Goal: Transaction & Acquisition: Purchase product/service

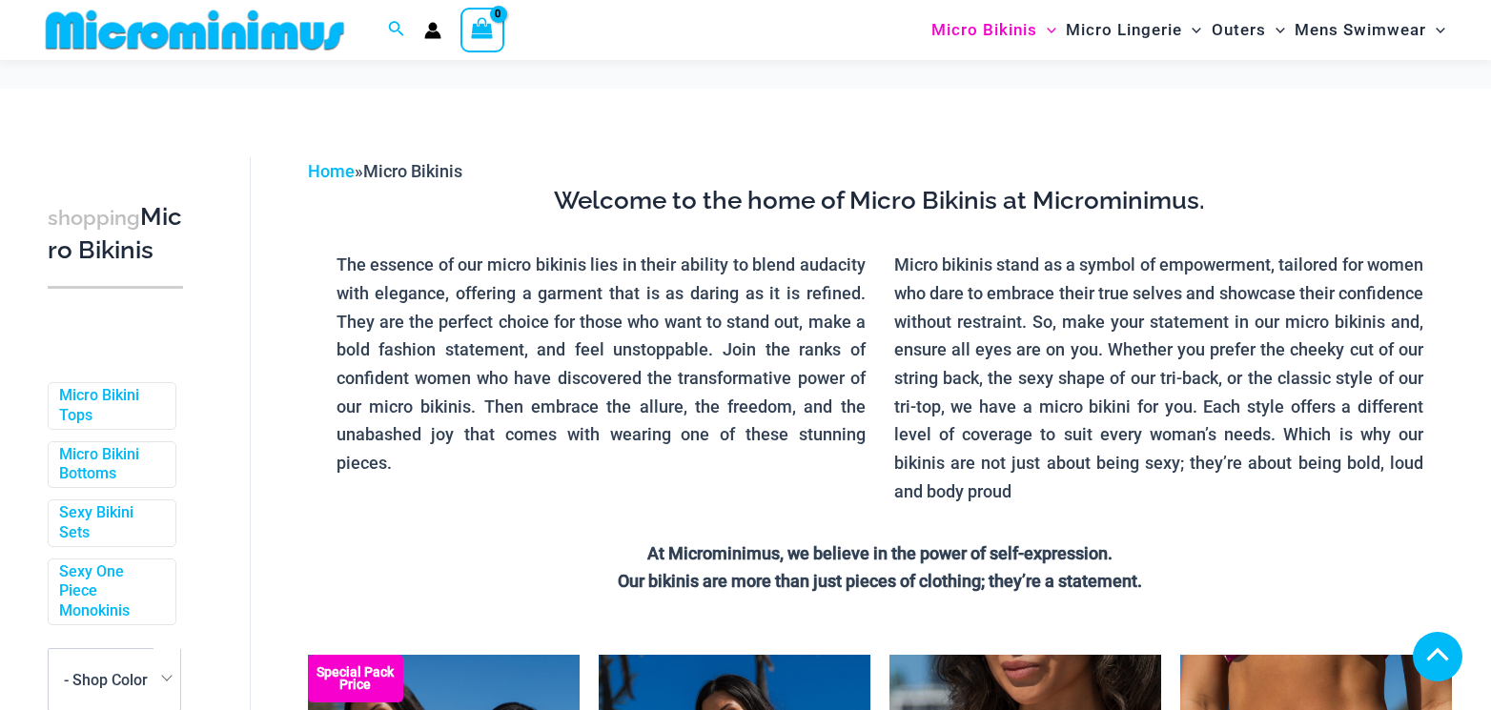
scroll to position [1127, 0]
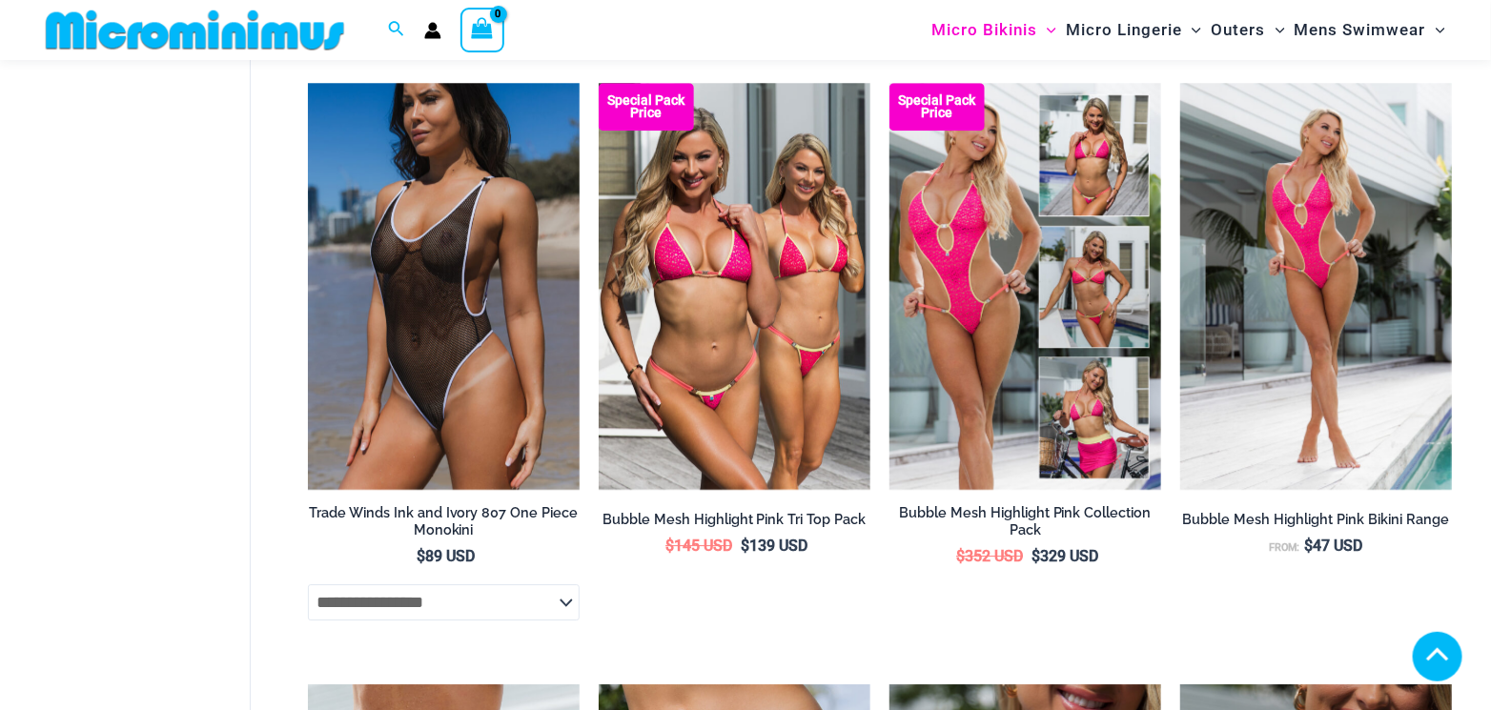
scroll to position [2366, 0]
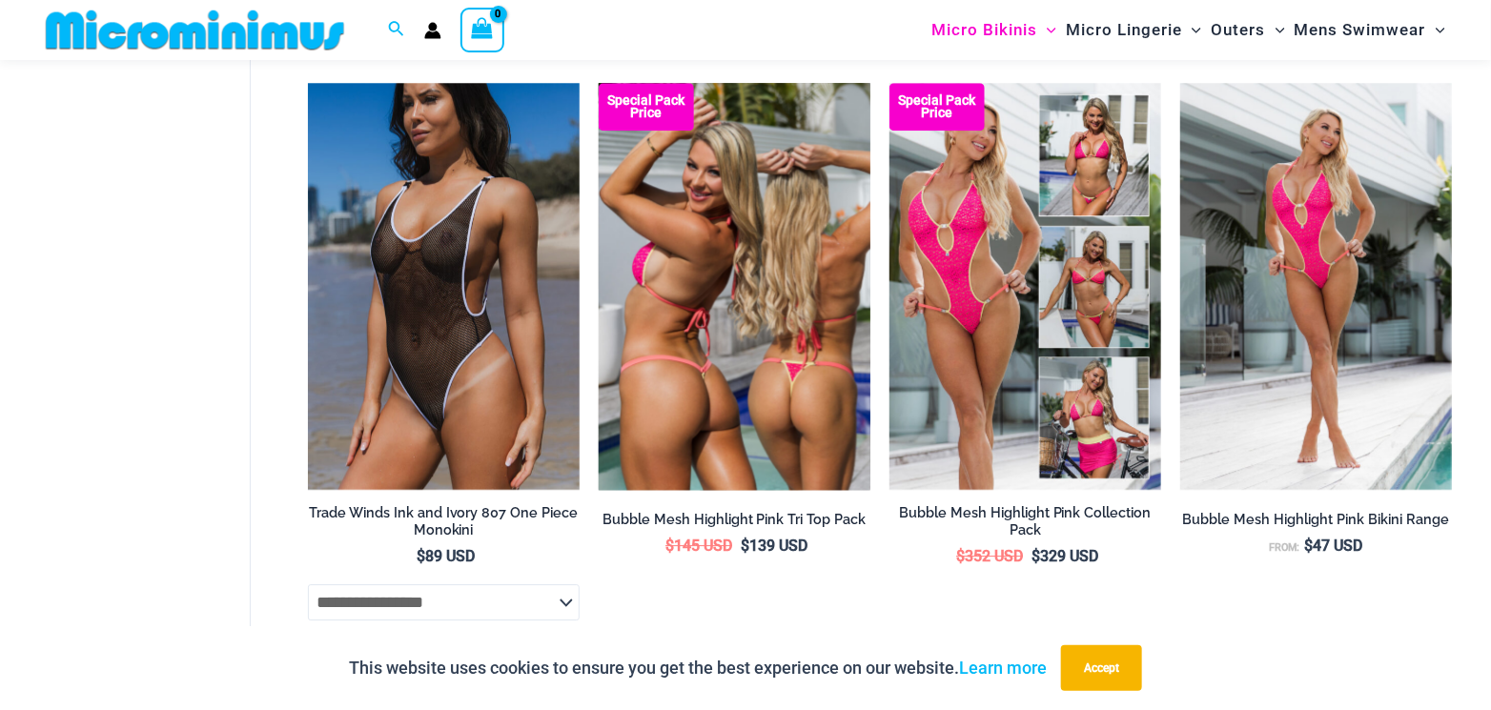
click at [767, 301] on img at bounding box center [735, 287] width 272 height 408
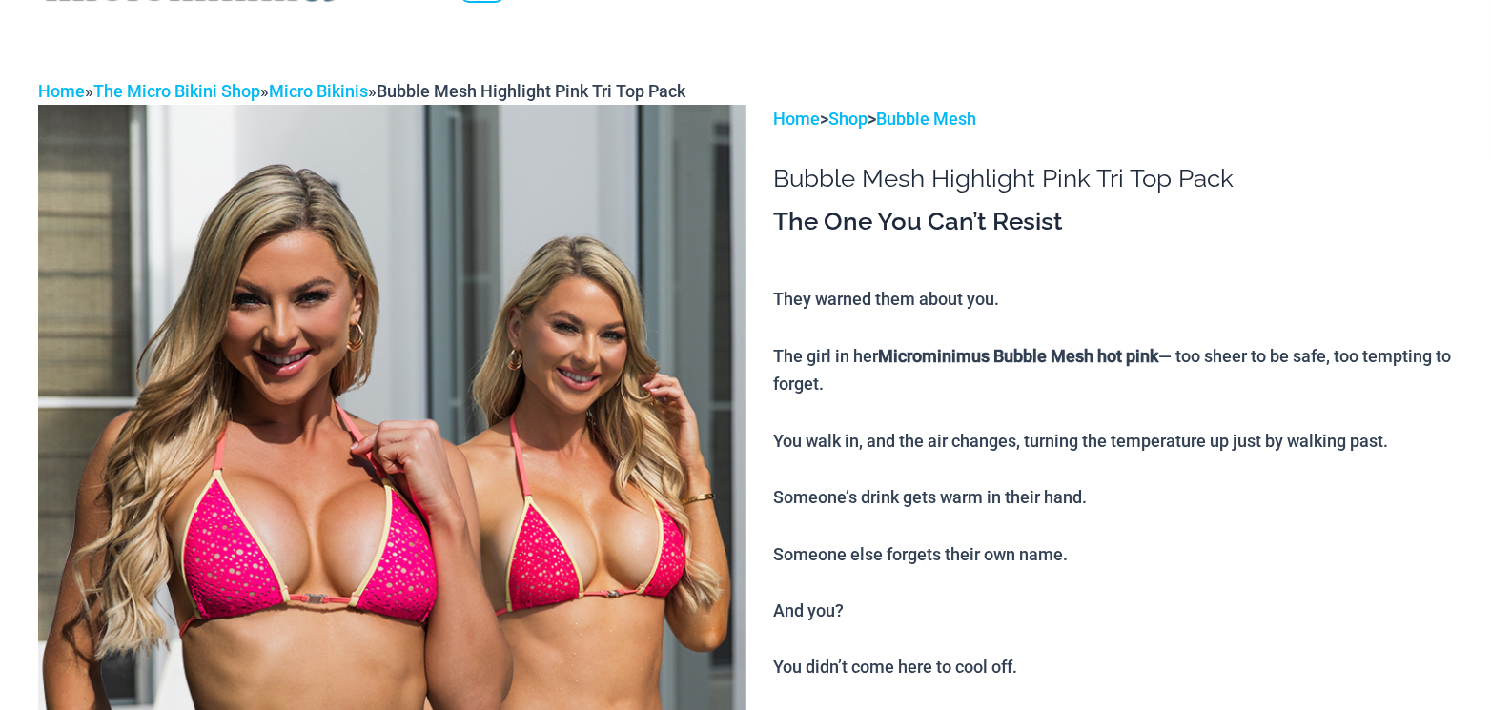
scroll to position [286, 0]
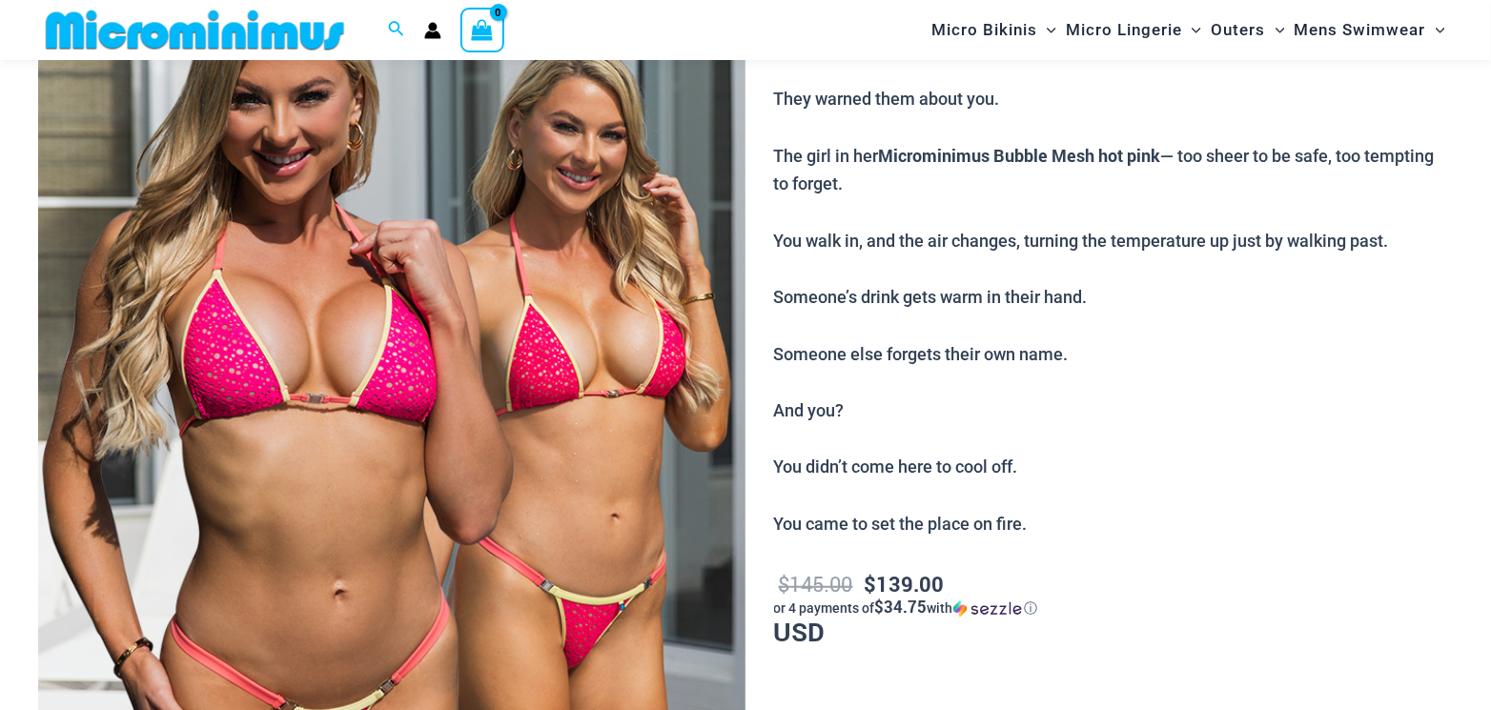
click at [437, 310] on img at bounding box center [391, 435] width 707 height 1061
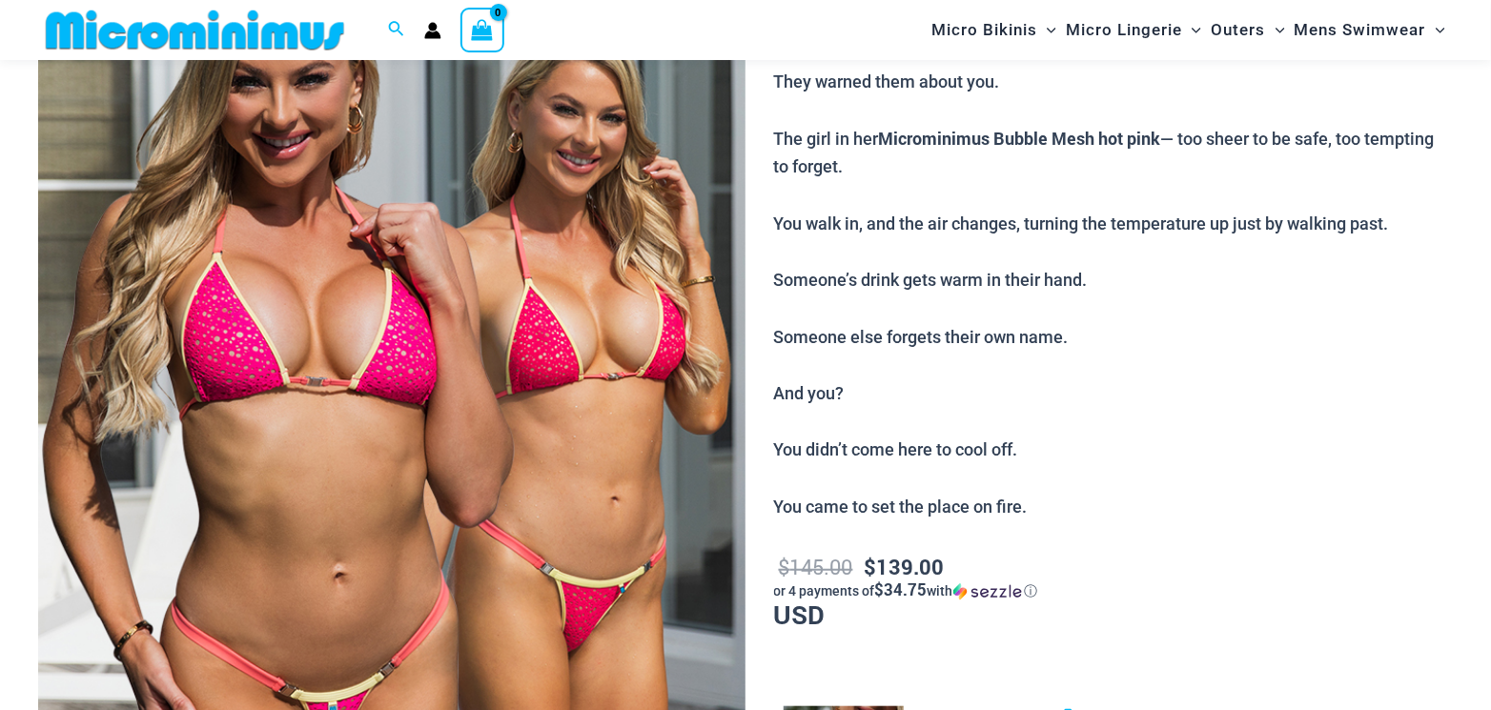
click at [437, 310] on img at bounding box center [391, 418] width 707 height 1061
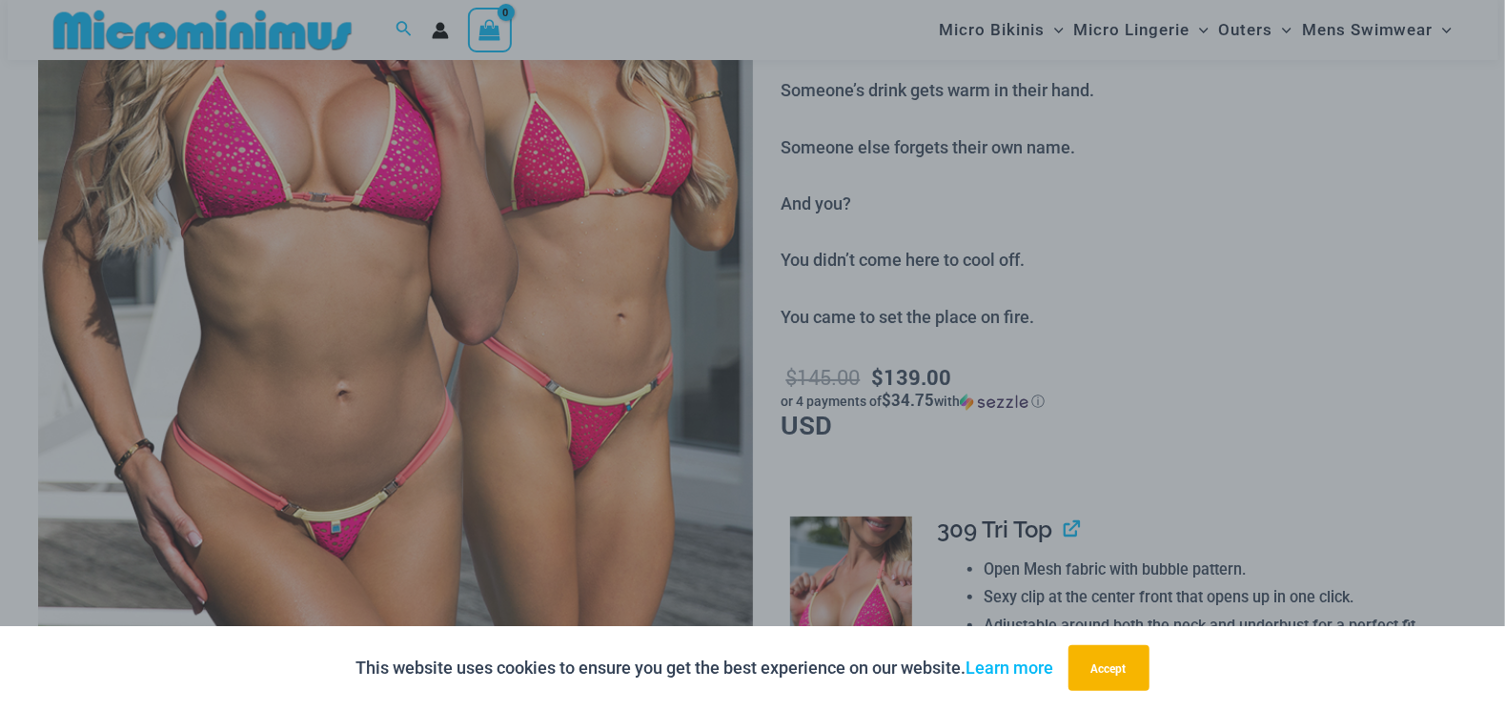
click at [440, 293] on div "“The Hottest Styles You’ve Never Seen” Exclusive Looks. Private Drops. Only Our…" at bounding box center [752, 355] width 1505 height 710
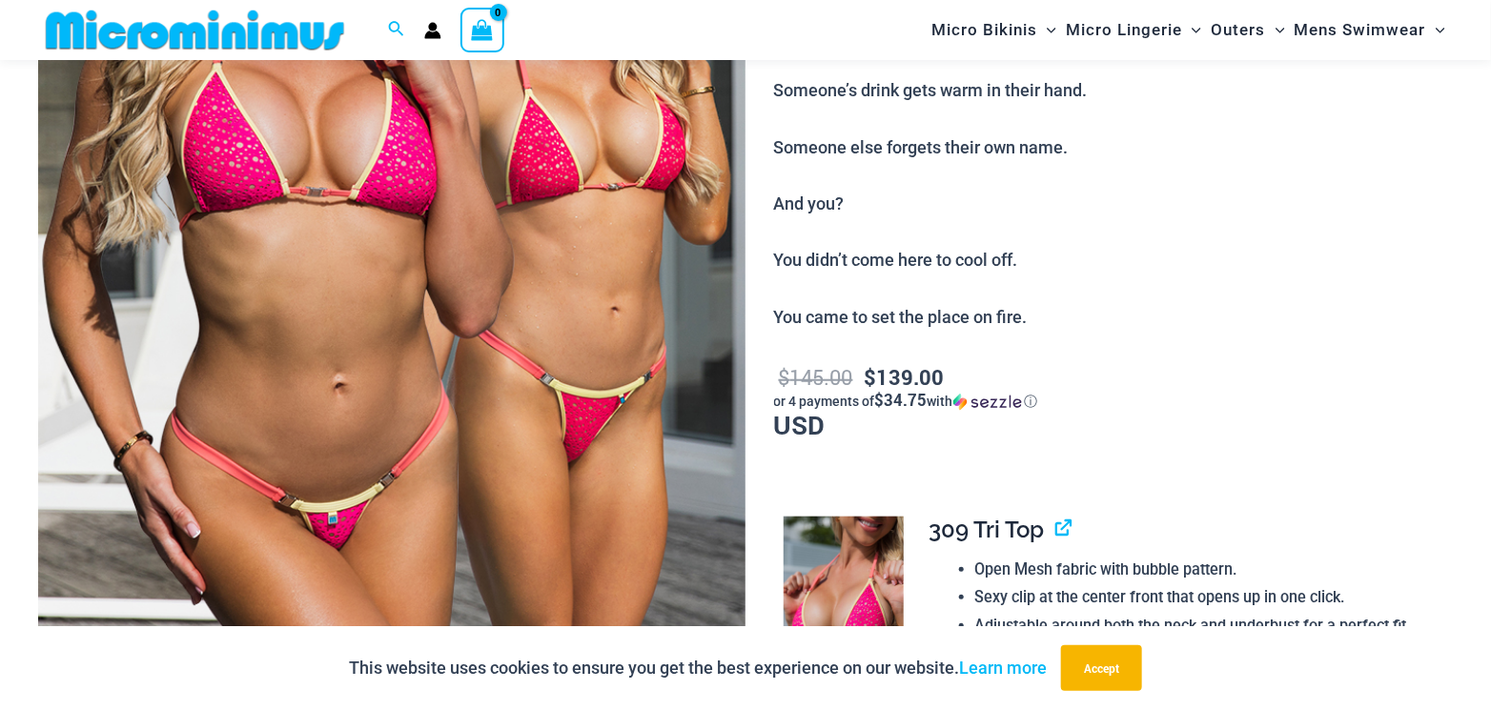
click at [410, 295] on img at bounding box center [391, 228] width 707 height 1061
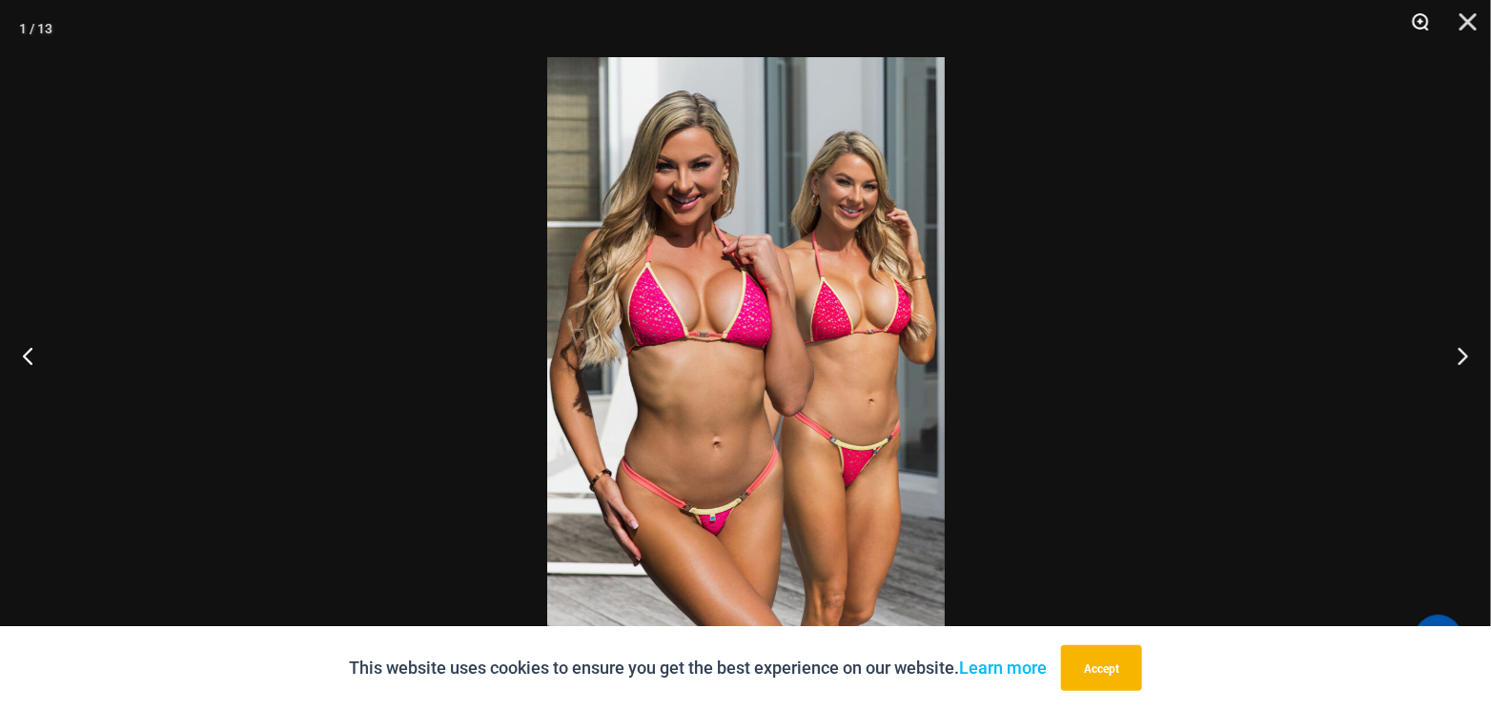
click at [1427, 24] on button "Zoom" at bounding box center [1414, 28] width 48 height 57
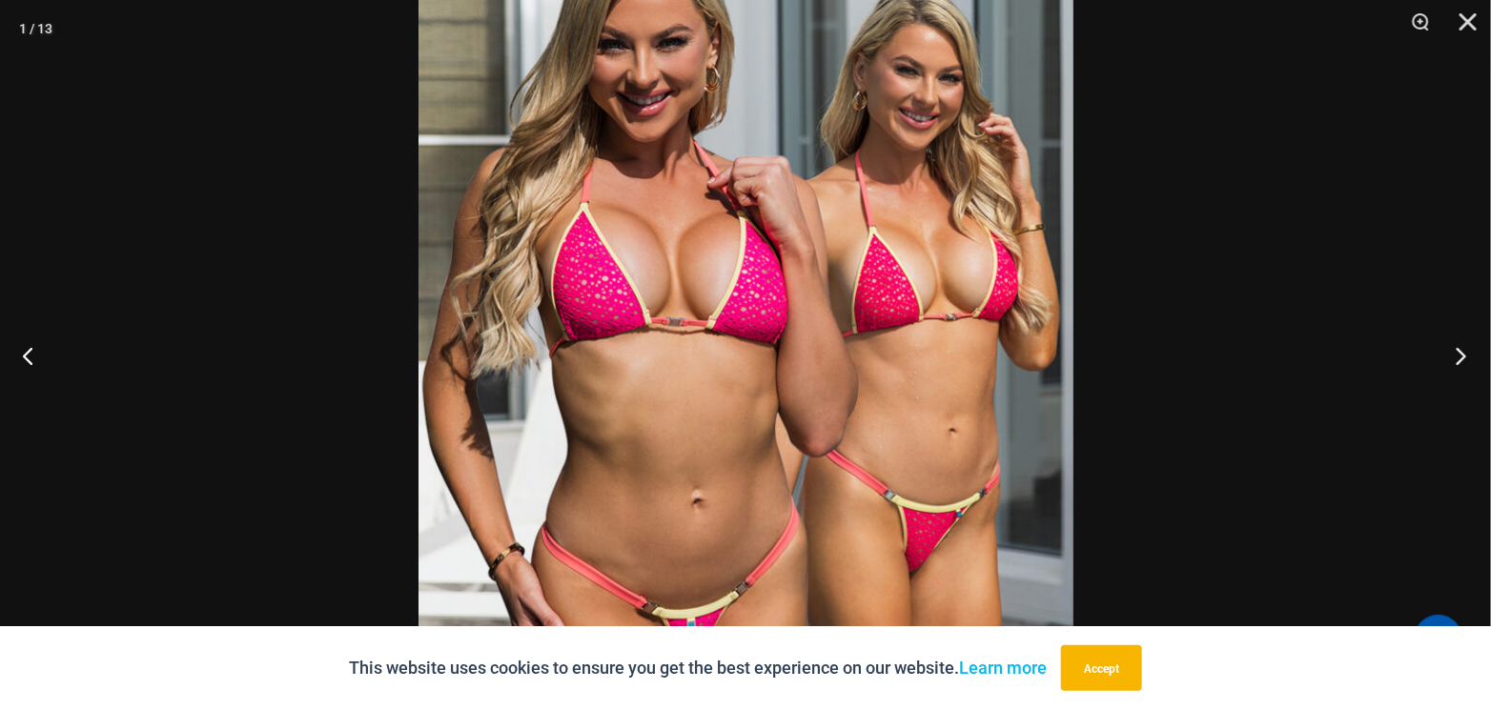
click at [1458, 350] on button "Next" at bounding box center [1454, 355] width 71 height 95
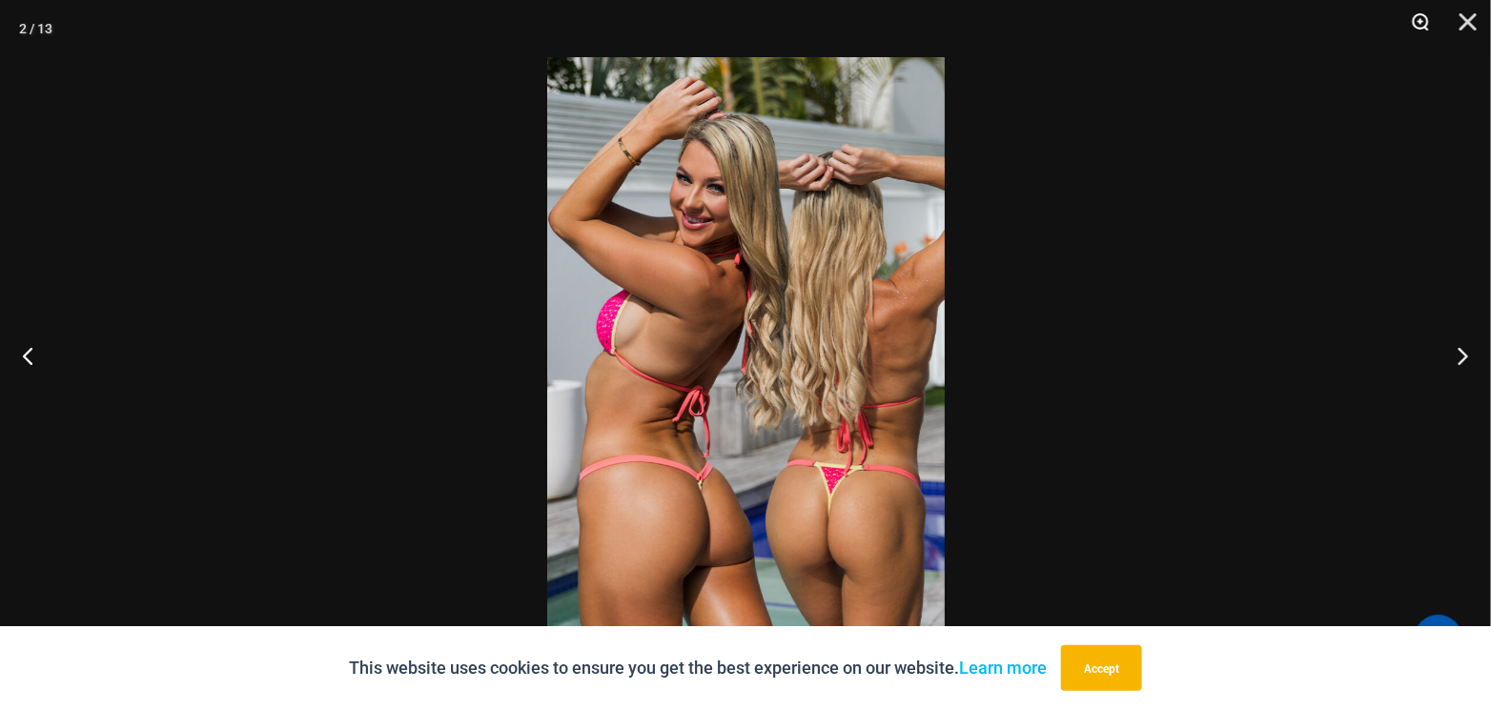
click at [1421, 20] on button "Zoom" at bounding box center [1414, 28] width 48 height 57
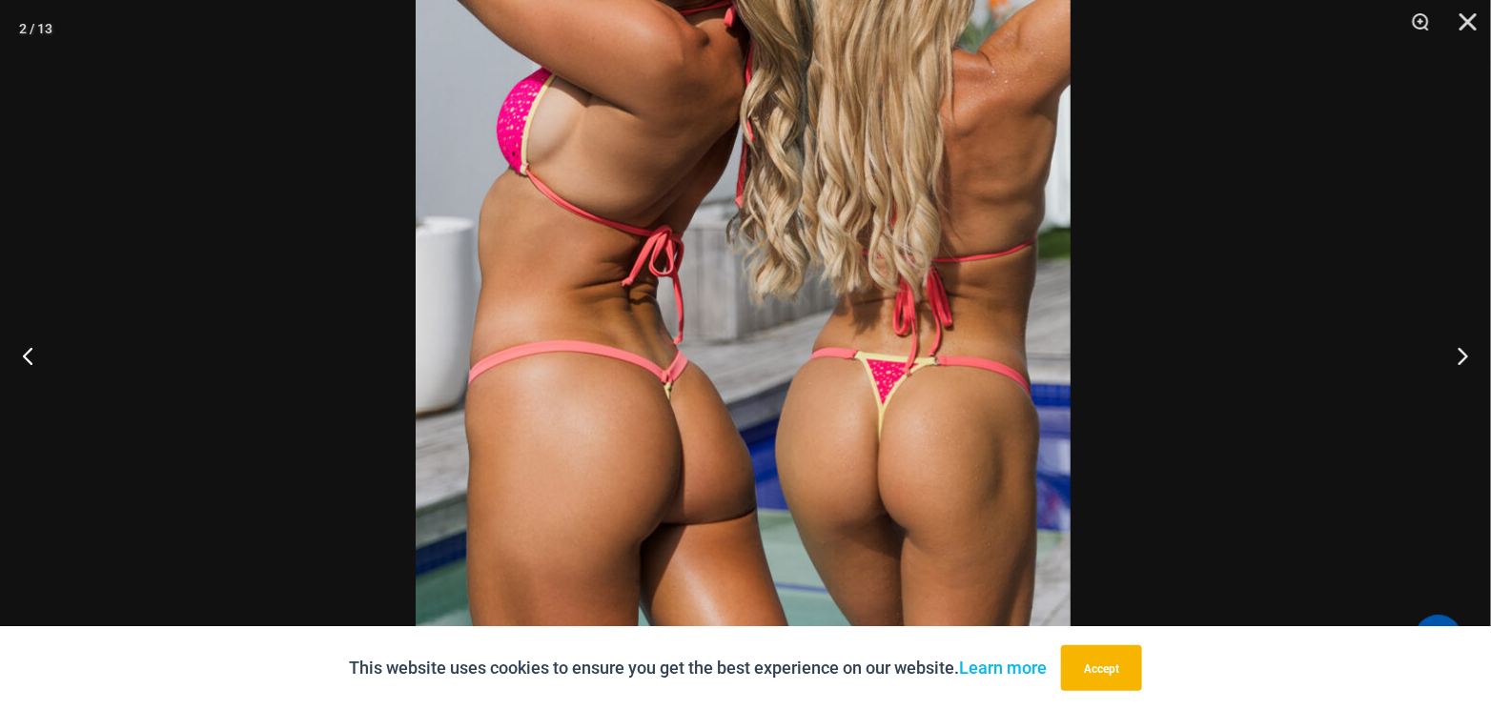
click at [762, 212] on img at bounding box center [743, 176] width 655 height 982
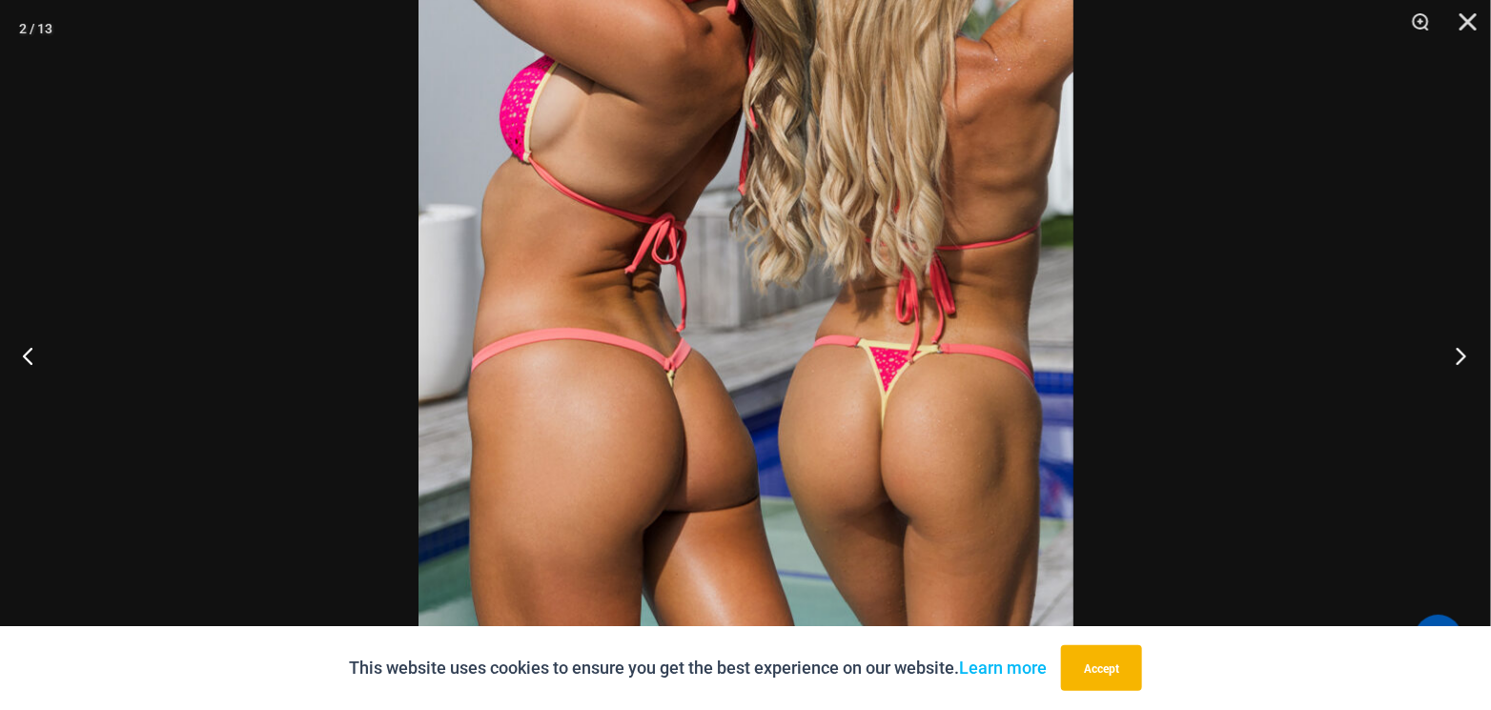
click at [1457, 355] on button "Next" at bounding box center [1454, 355] width 71 height 95
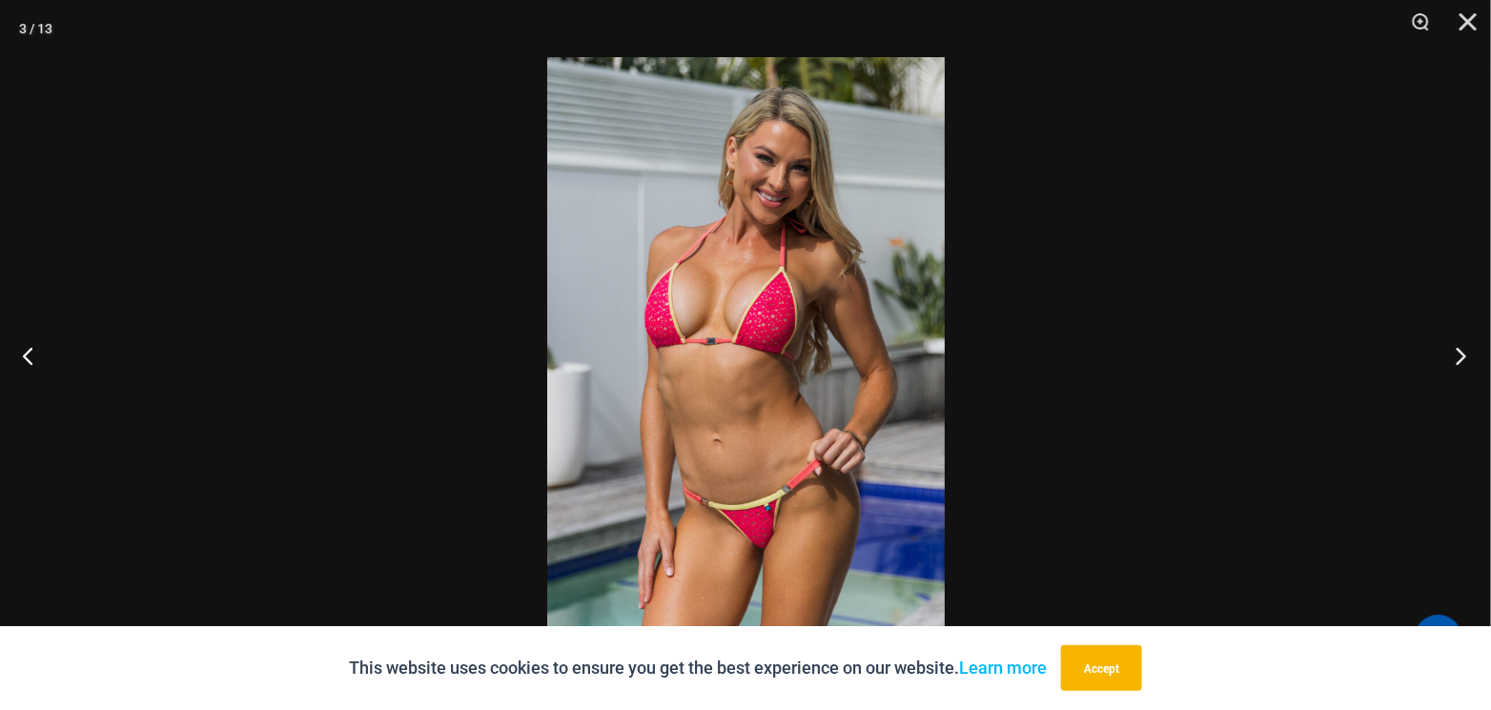
click at [1457, 355] on button "Next" at bounding box center [1454, 355] width 71 height 95
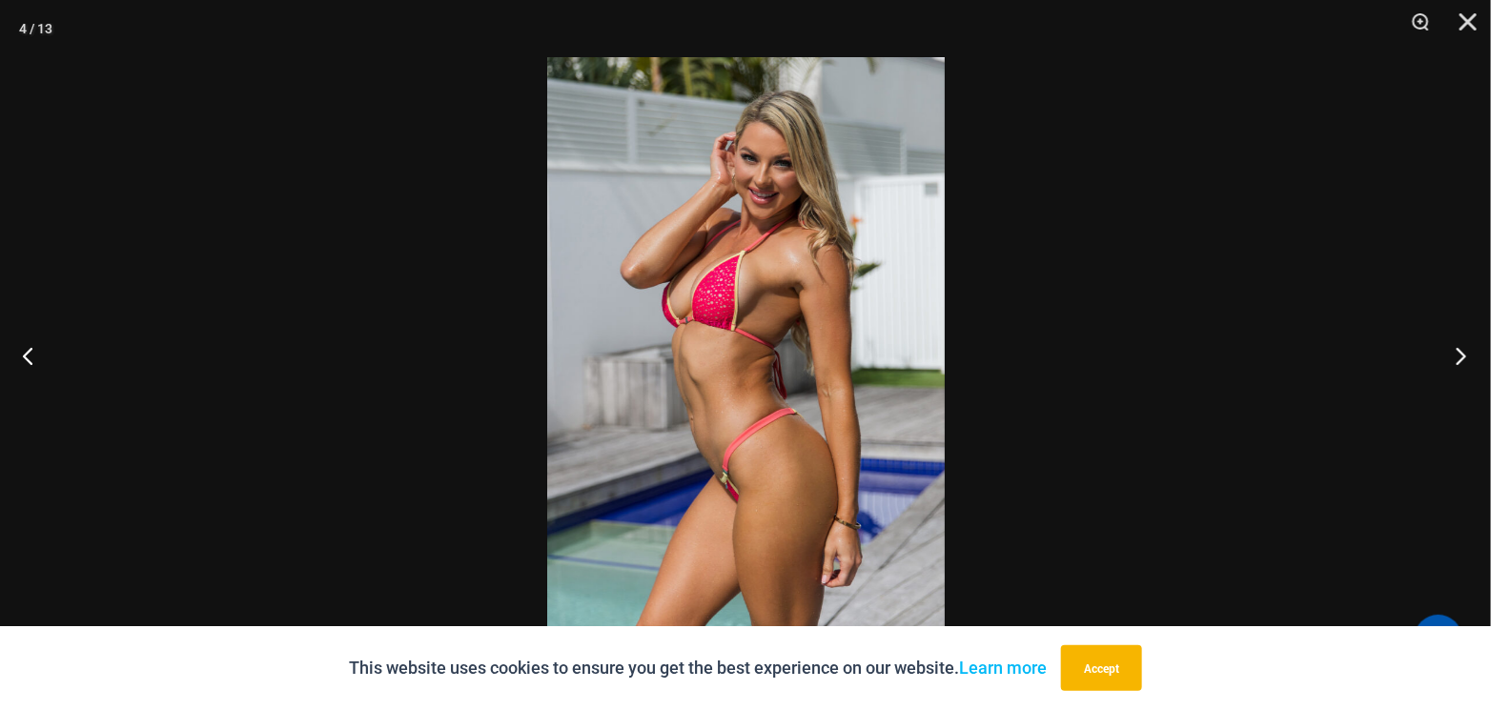
click at [1457, 355] on button "Next" at bounding box center [1454, 355] width 71 height 95
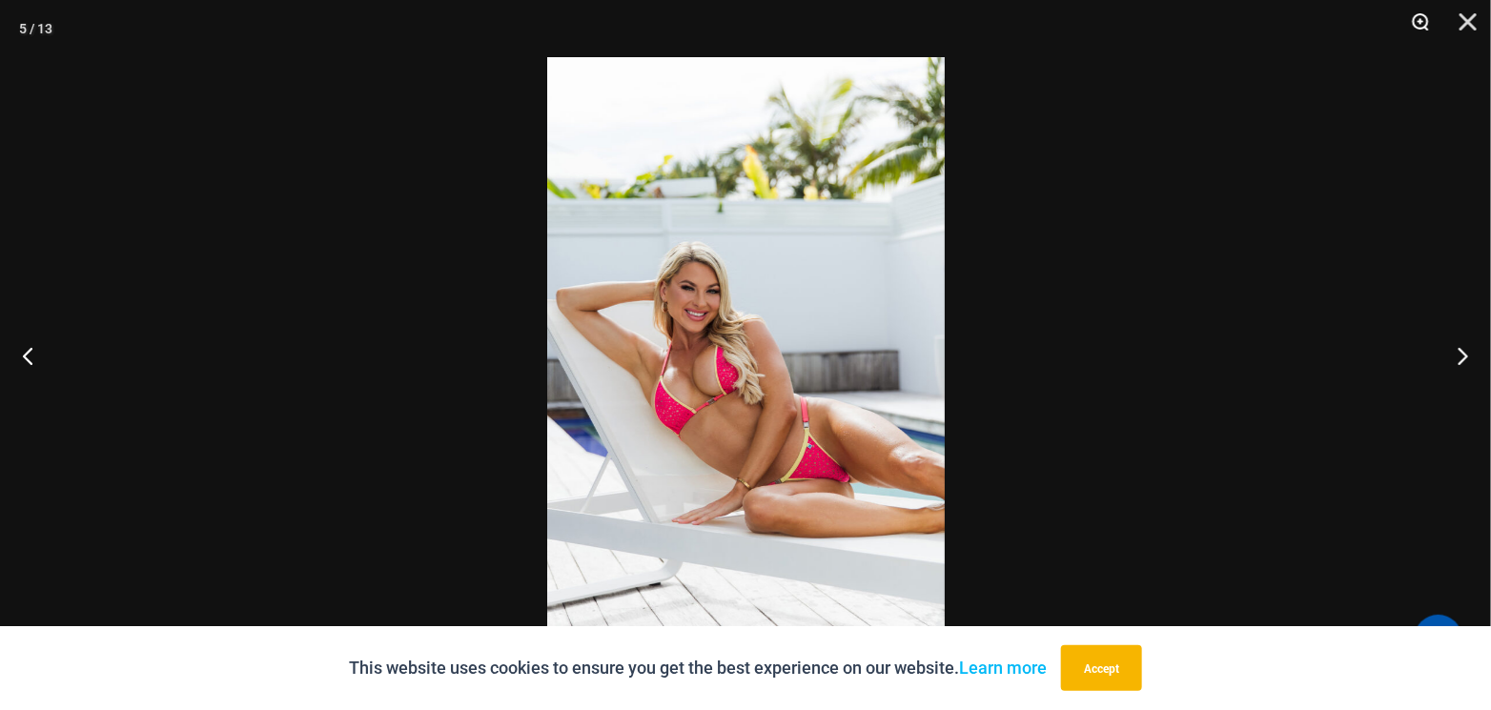
click at [1422, 28] on button "Zoom" at bounding box center [1414, 28] width 48 height 57
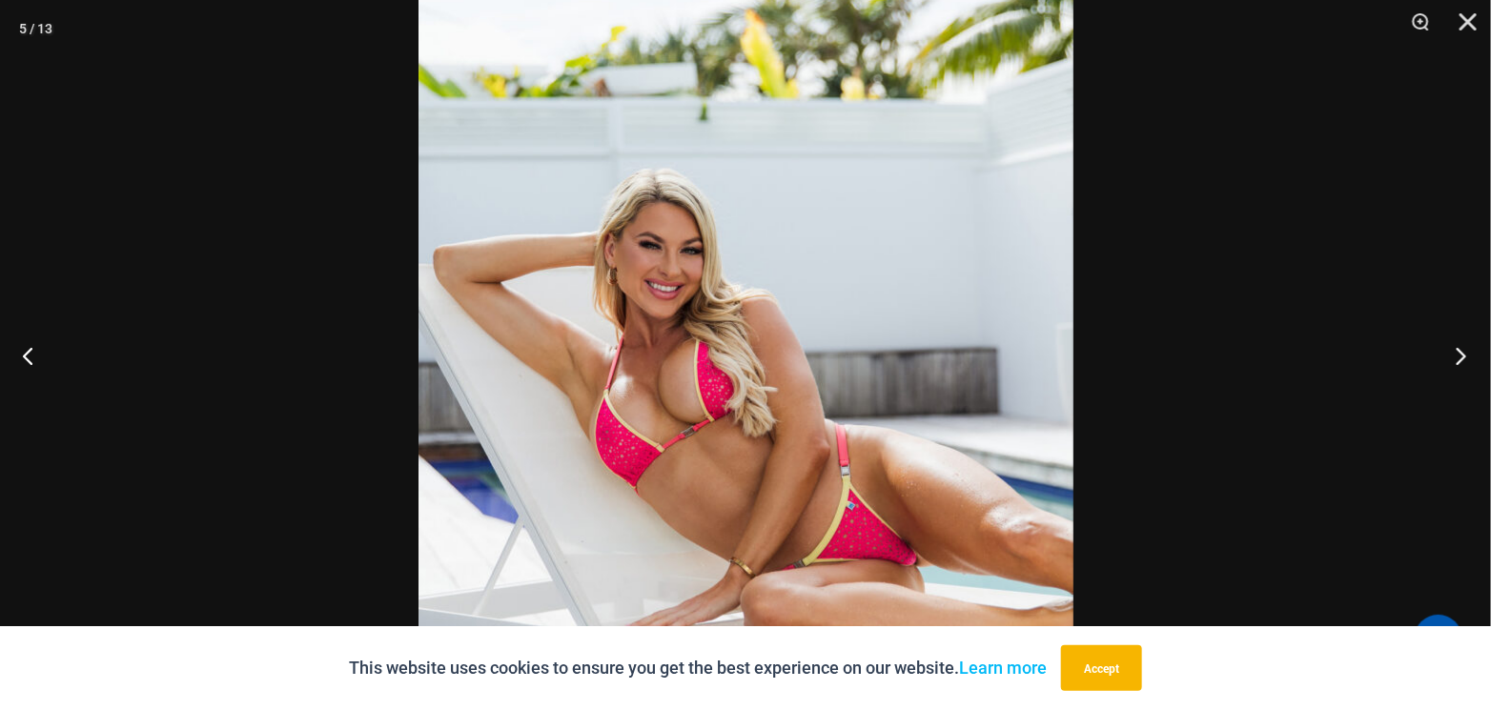
click at [1460, 354] on button "Next" at bounding box center [1454, 355] width 71 height 95
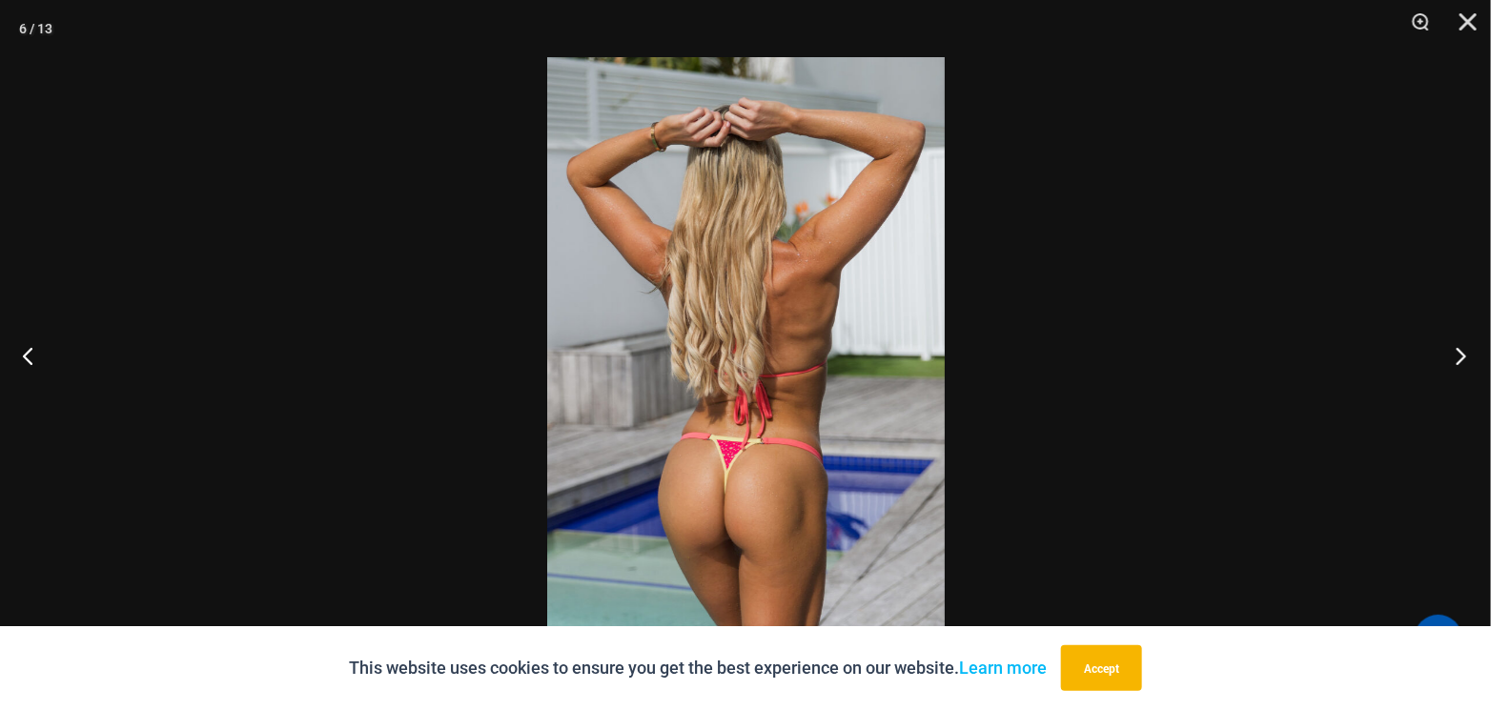
click at [1460, 354] on button "Next" at bounding box center [1454, 355] width 71 height 95
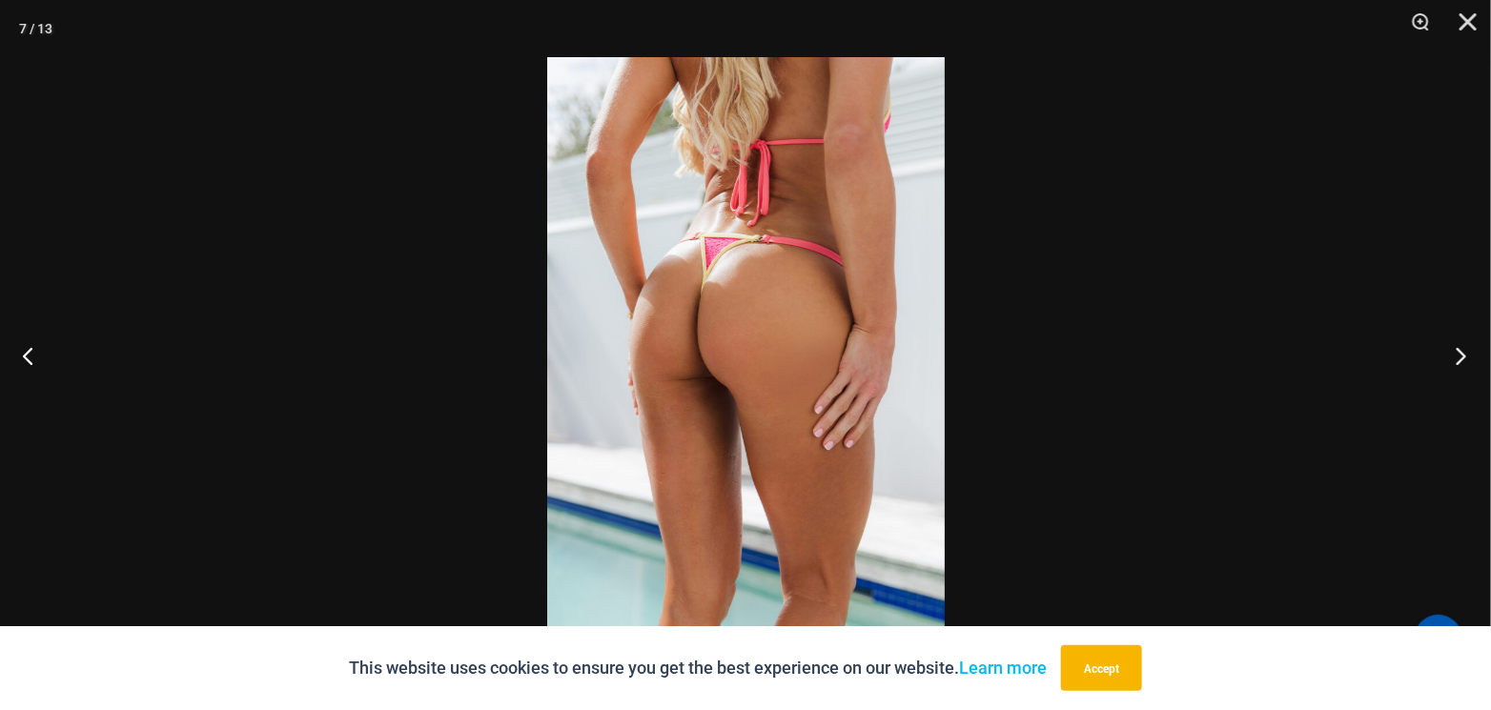
click at [1460, 354] on button "Next" at bounding box center [1454, 355] width 71 height 95
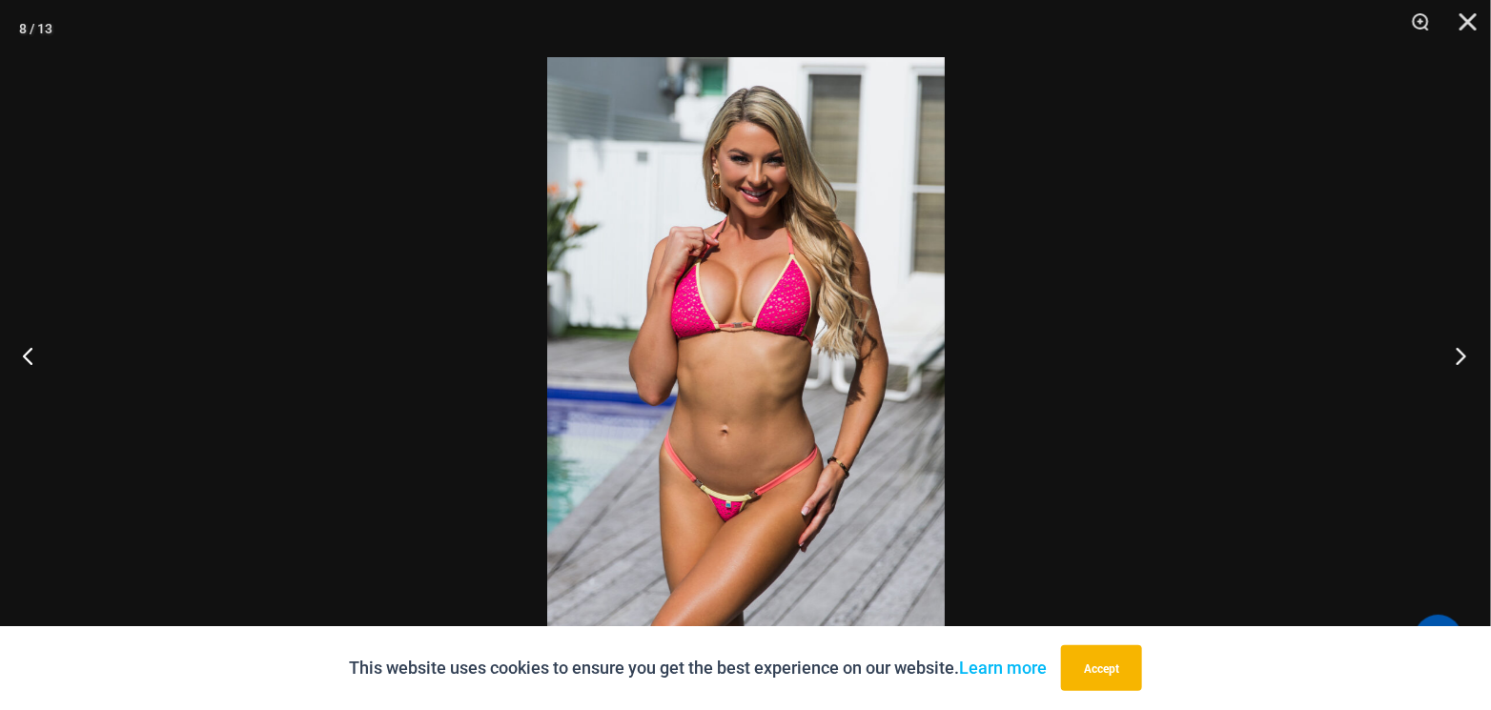
click at [1460, 354] on button "Next" at bounding box center [1454, 355] width 71 height 95
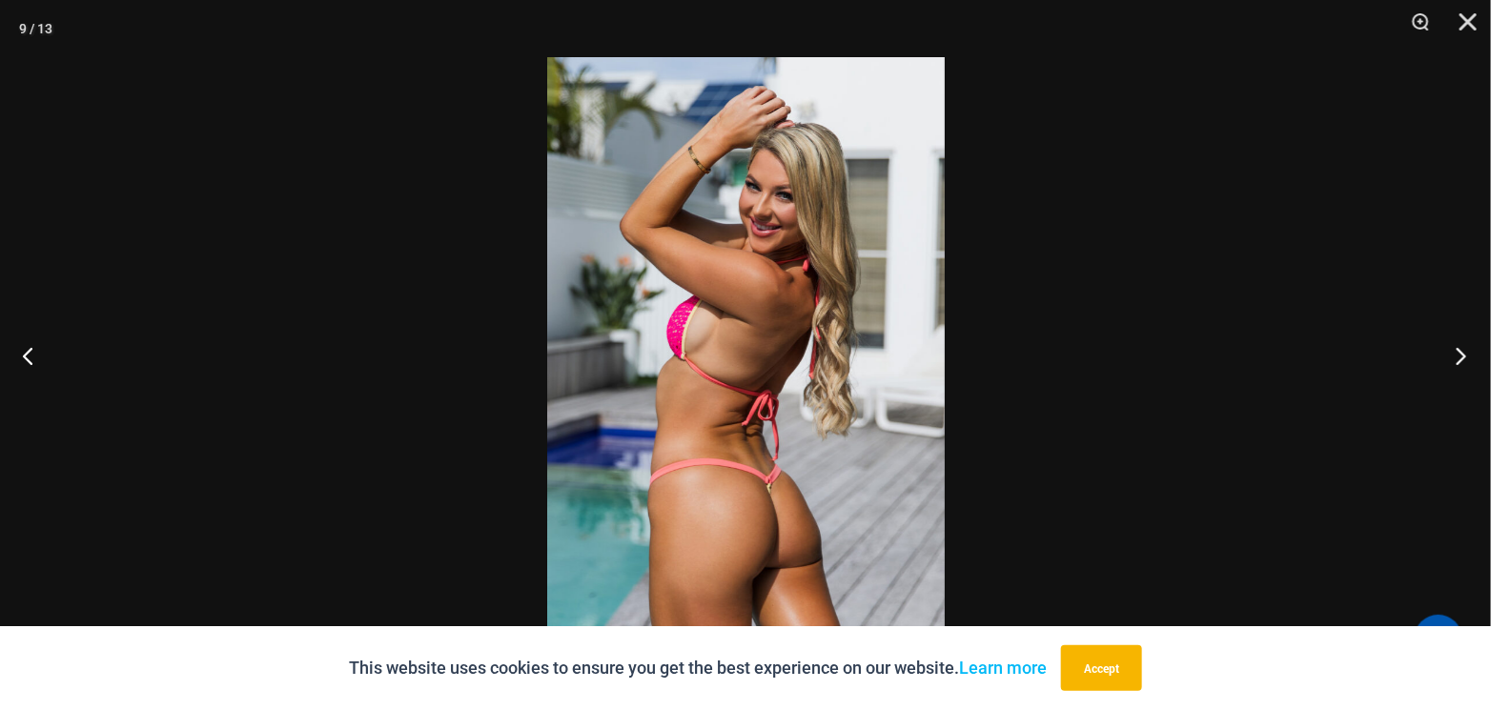
click at [1460, 354] on button "Next" at bounding box center [1454, 355] width 71 height 95
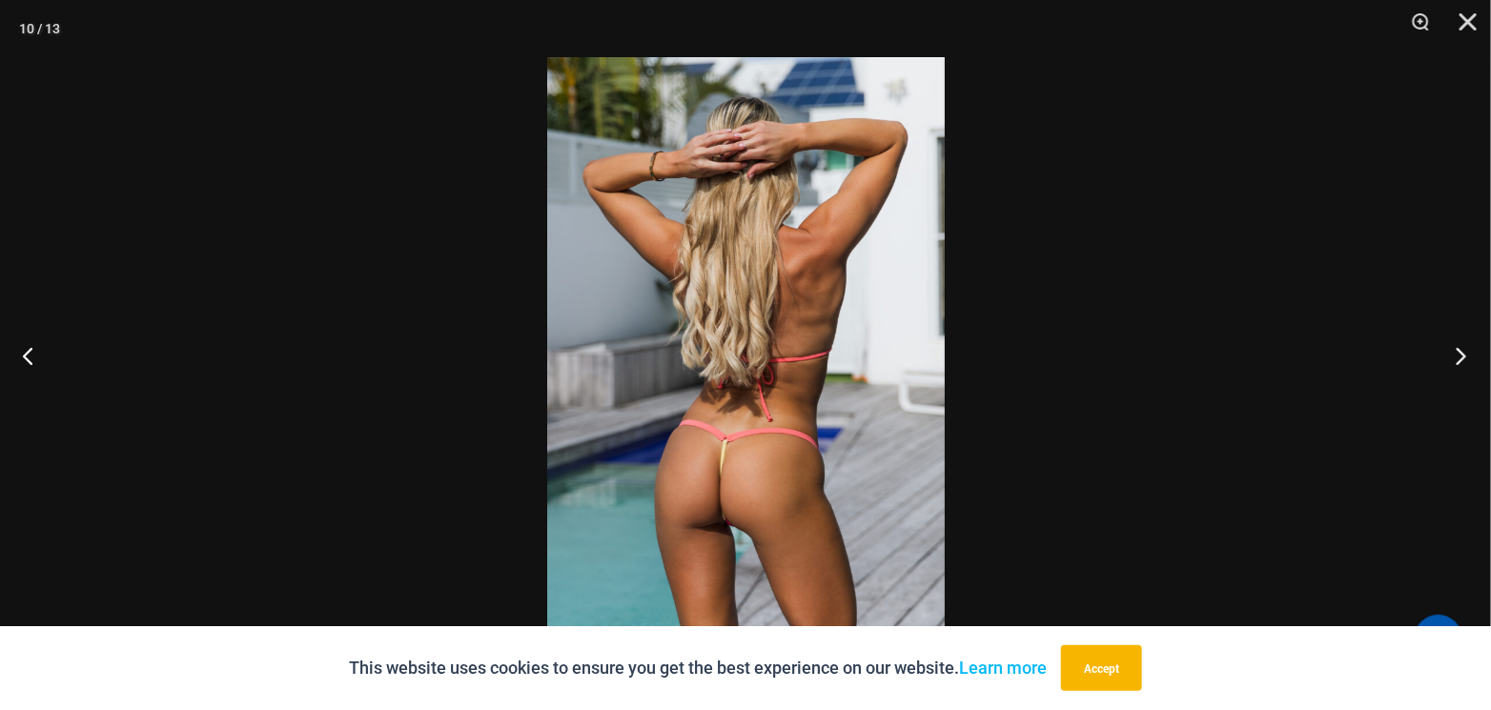
click at [1460, 354] on button "Next" at bounding box center [1454, 355] width 71 height 95
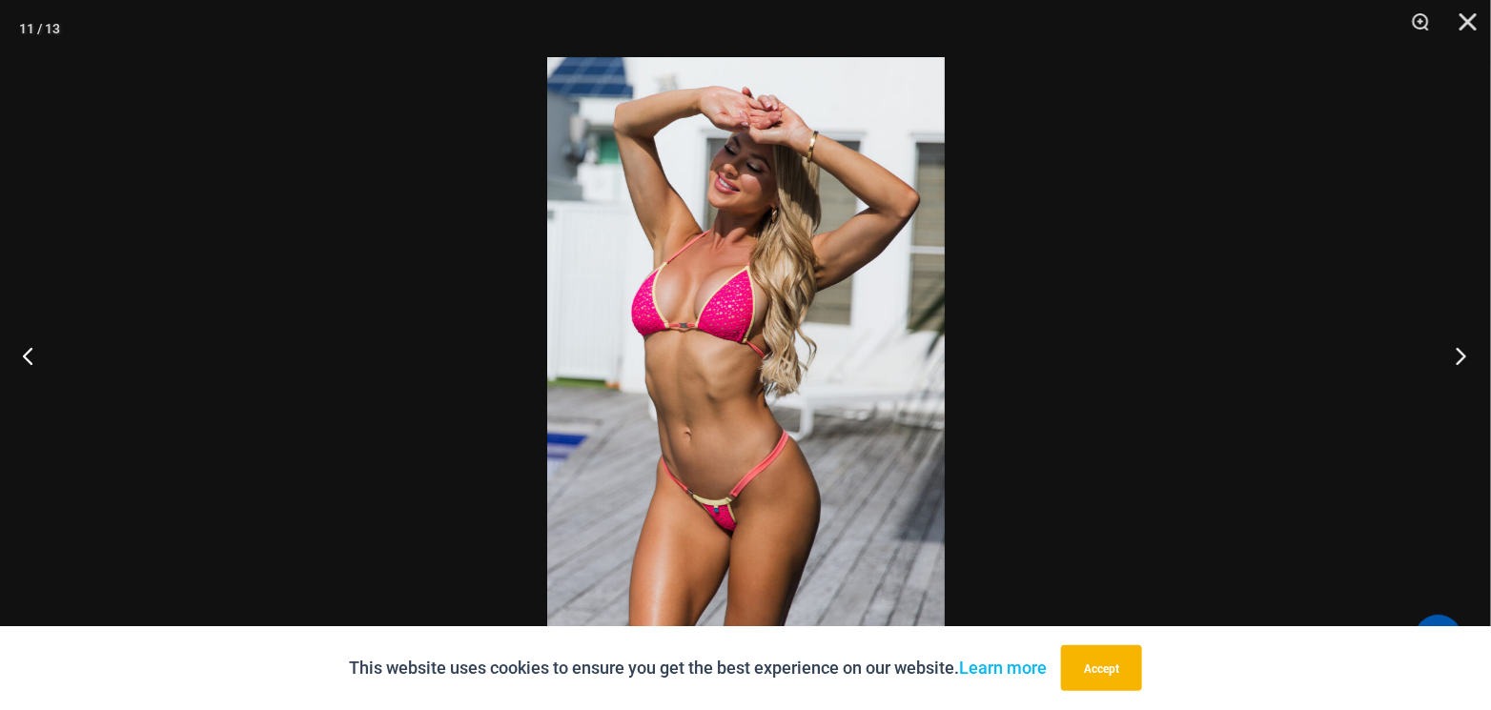
click at [1460, 354] on button "Next" at bounding box center [1454, 355] width 71 height 95
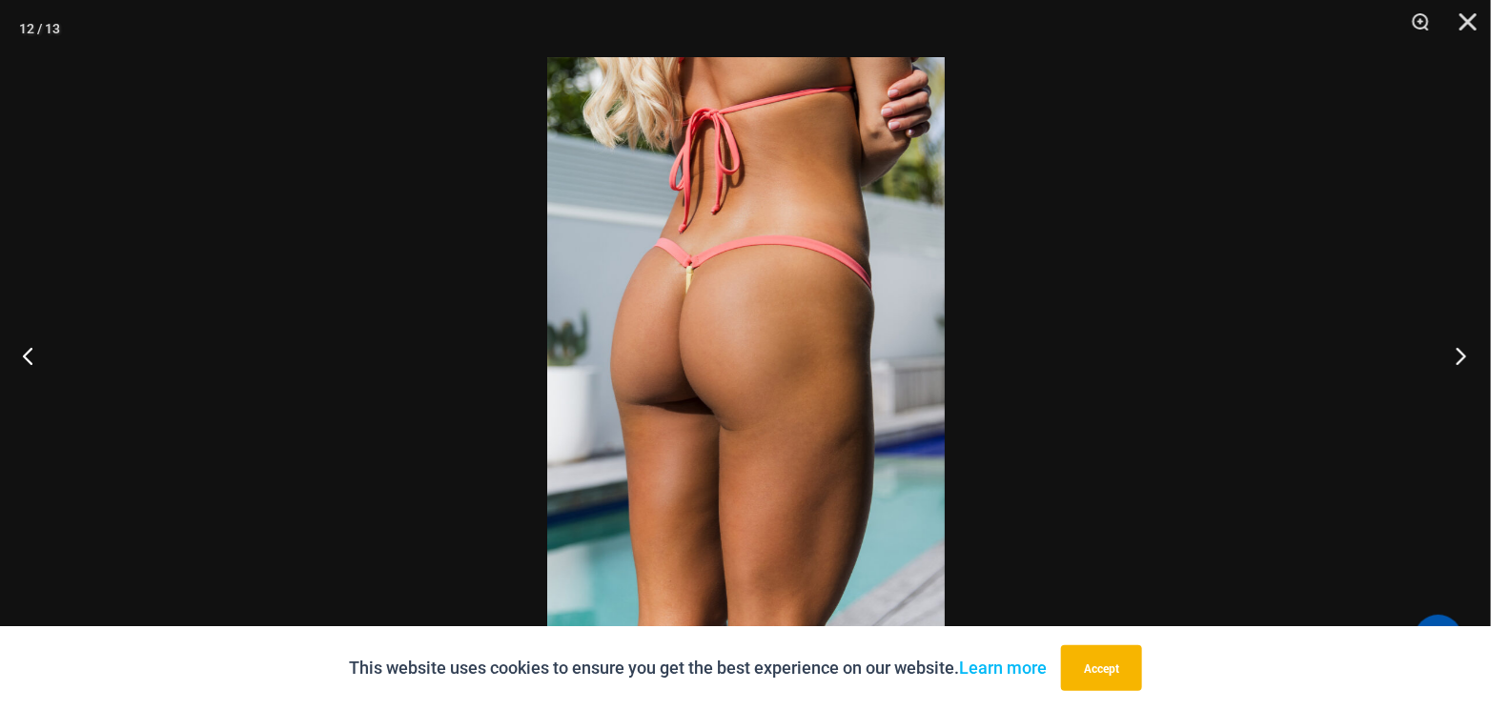
click at [1460, 354] on button "Next" at bounding box center [1454, 355] width 71 height 95
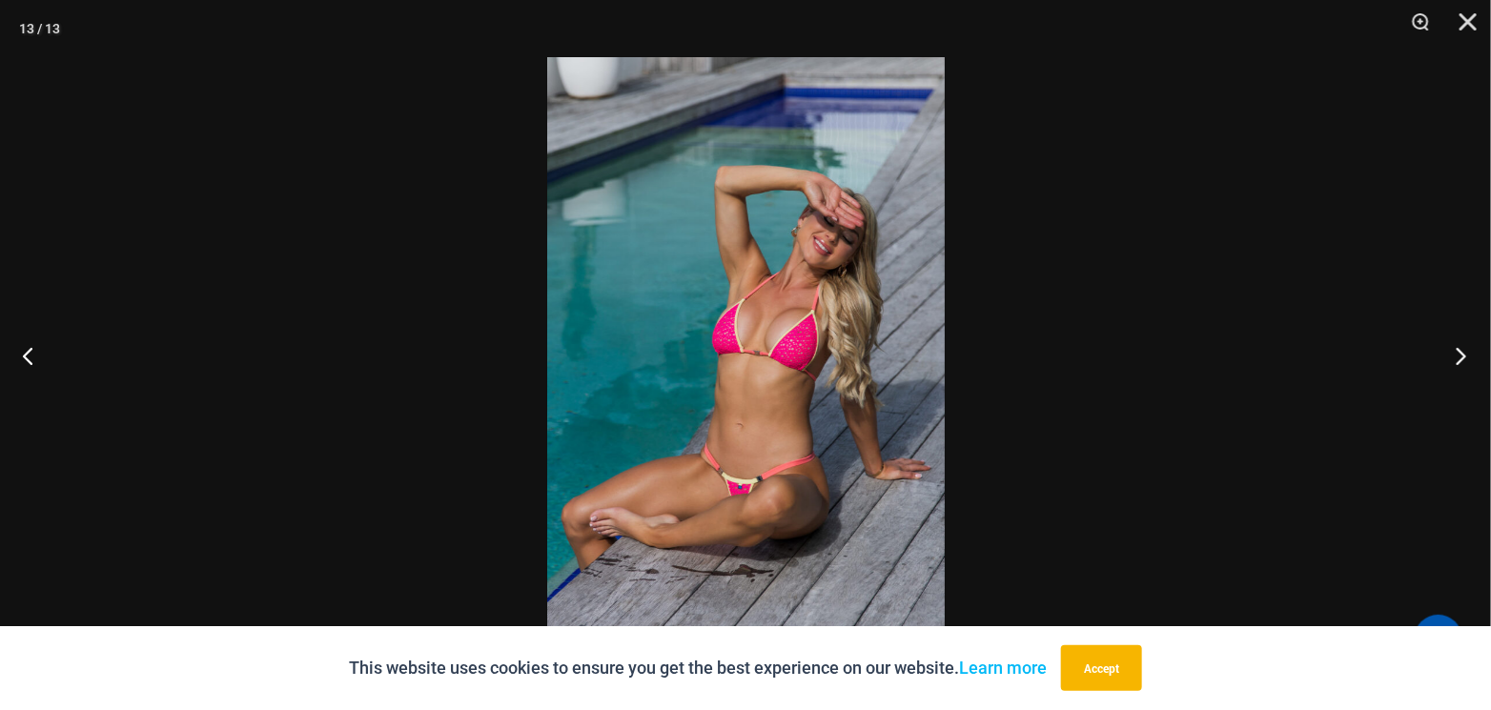
click at [1460, 354] on button "Next" at bounding box center [1454, 355] width 71 height 95
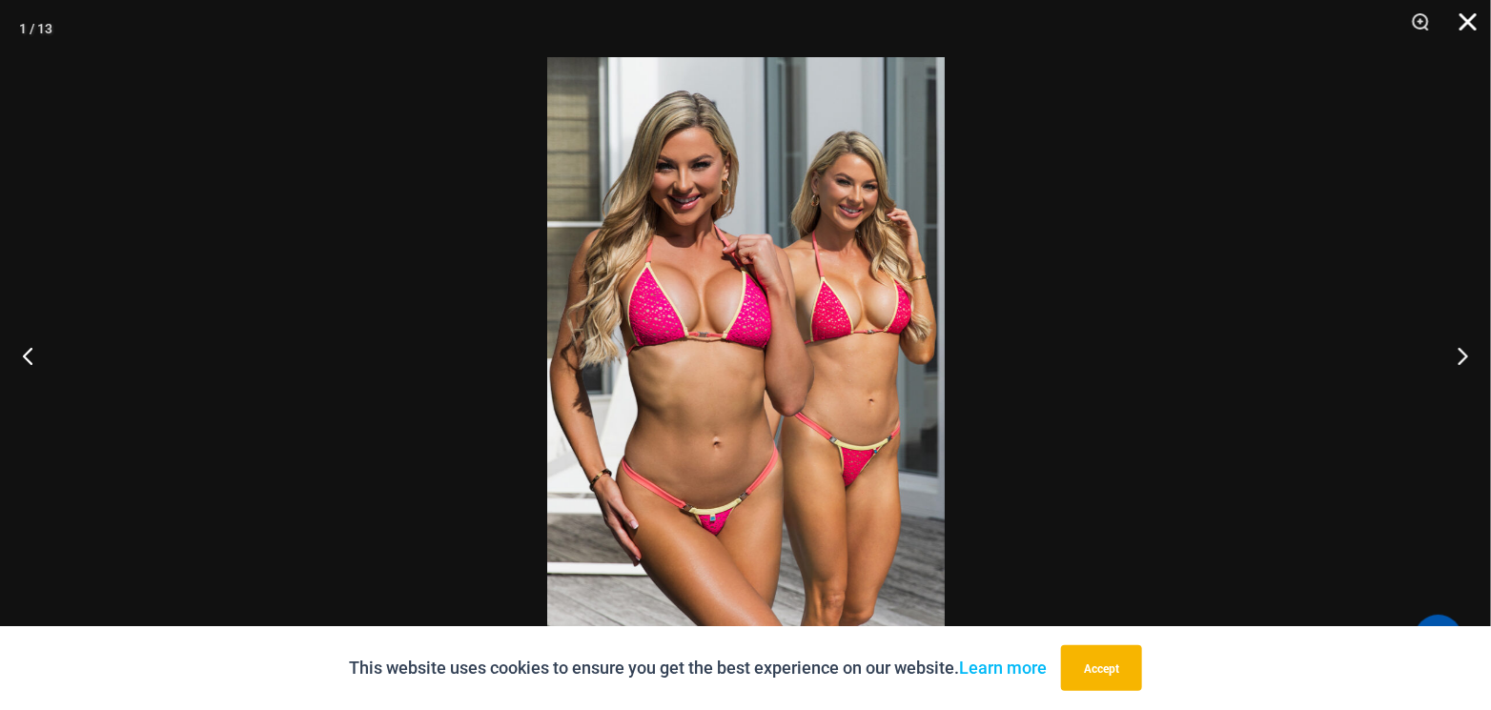
click at [1475, 11] on button "Close" at bounding box center [1461, 28] width 48 height 57
